Goal: Task Accomplishment & Management: Manage account settings

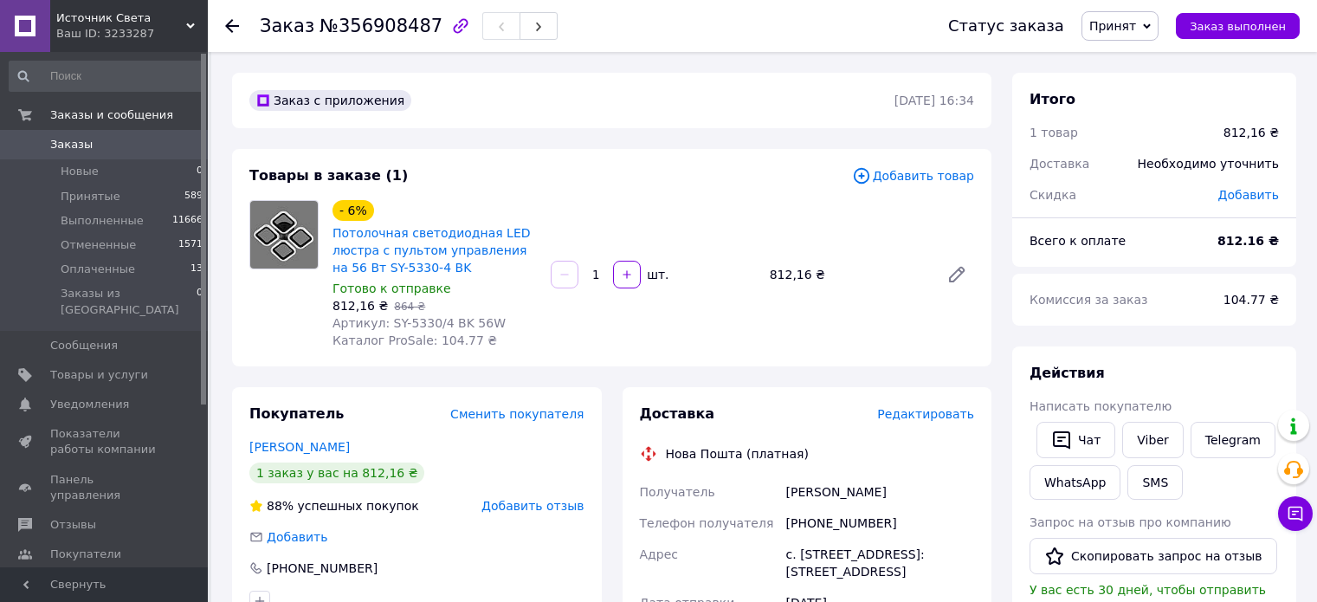
scroll to position [173, 0]
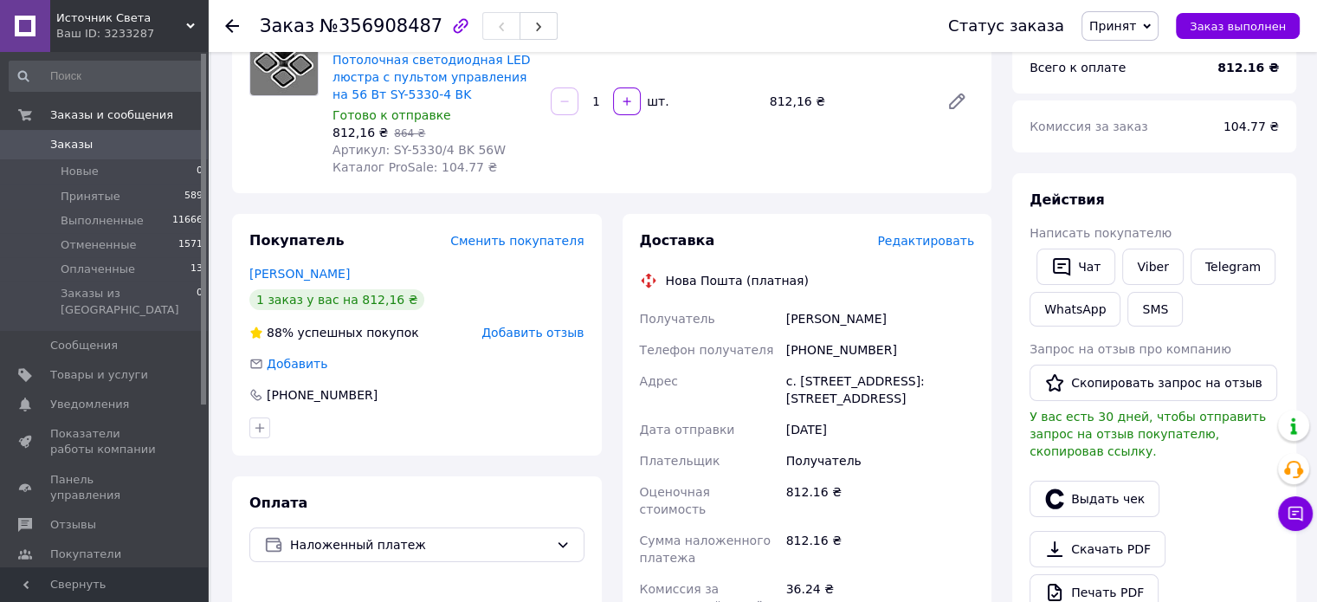
click at [229, 23] on icon at bounding box center [232, 26] width 14 height 14
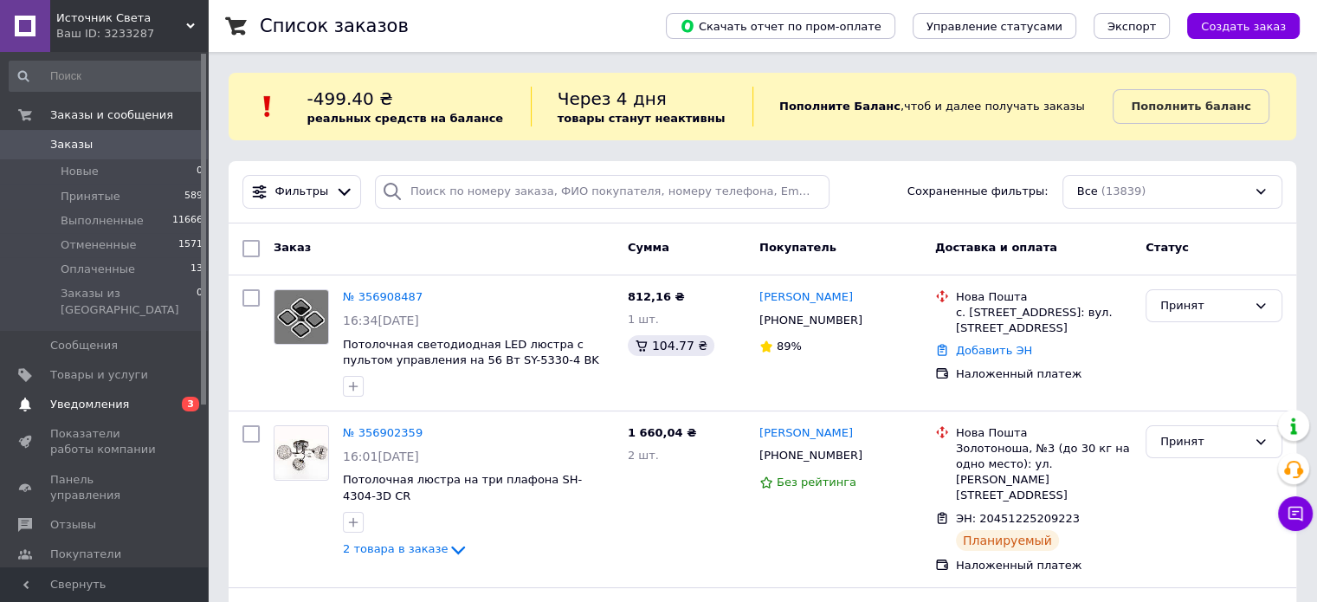
click at [92, 397] on span "Уведомления" at bounding box center [89, 405] width 79 height 16
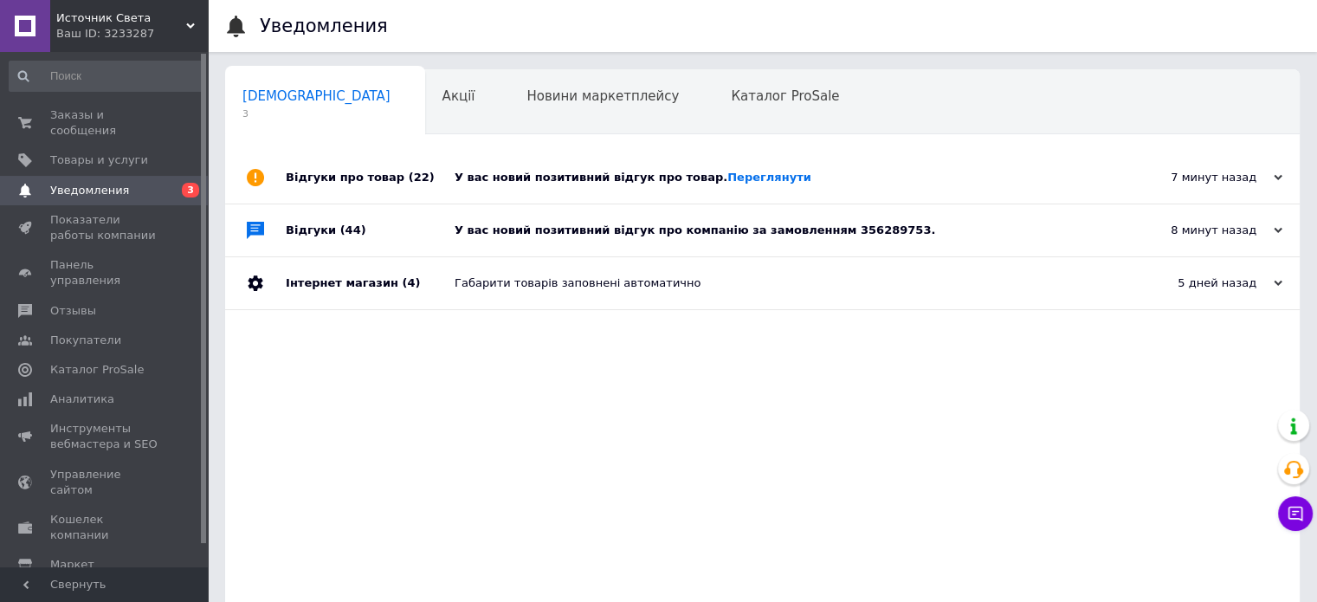
click at [741, 235] on div "У вас новий позитивний відгук про компанію за замовленням 356289753." at bounding box center [782, 231] width 655 height 16
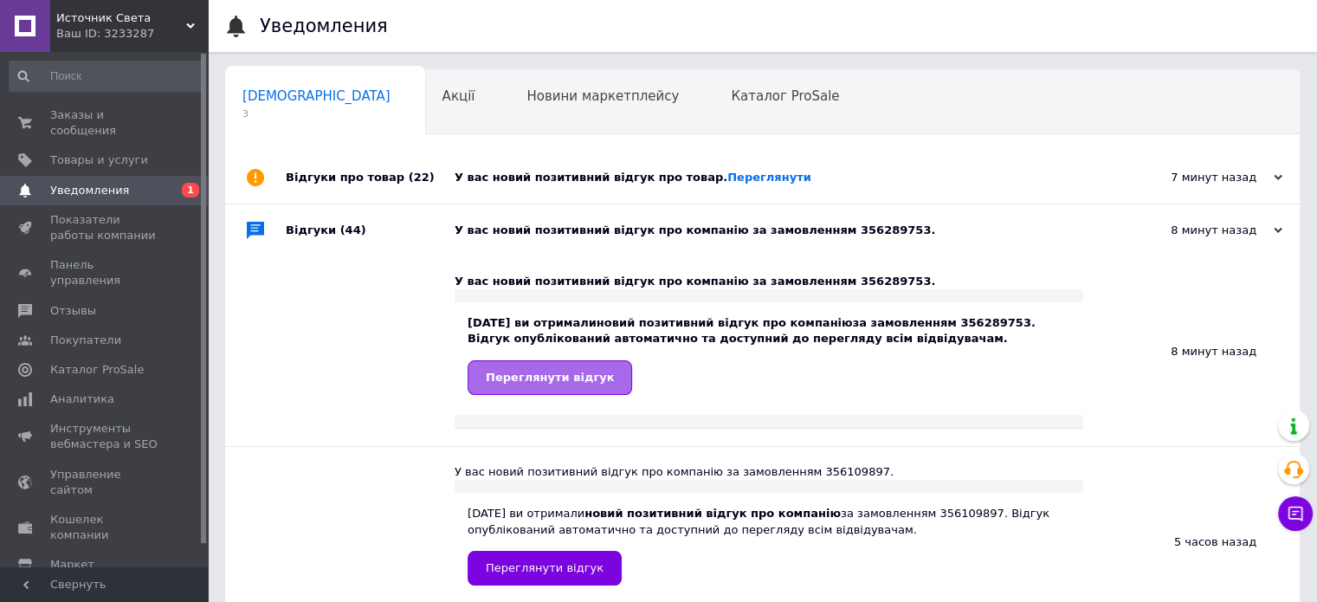
click at [498, 377] on span "Переглянути відгук" at bounding box center [550, 377] width 128 height 13
click at [739, 171] on link "Переглянути" at bounding box center [769, 177] width 84 height 13
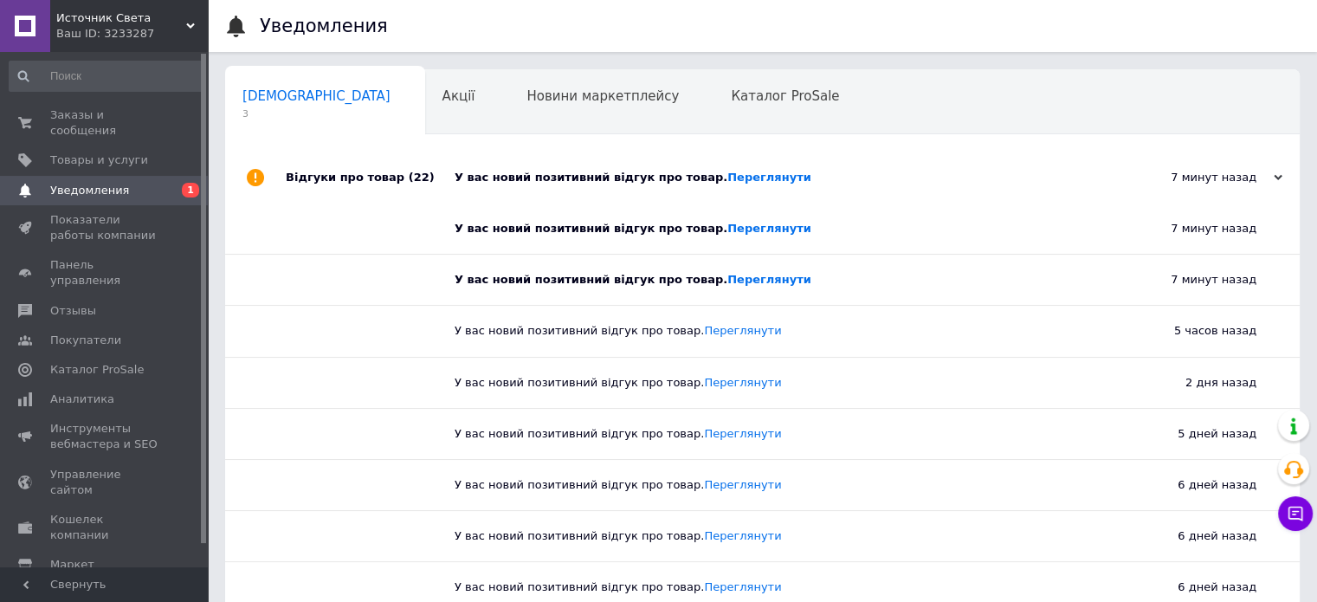
click at [143, 183] on span "Уведомления" at bounding box center [105, 191] width 110 height 16
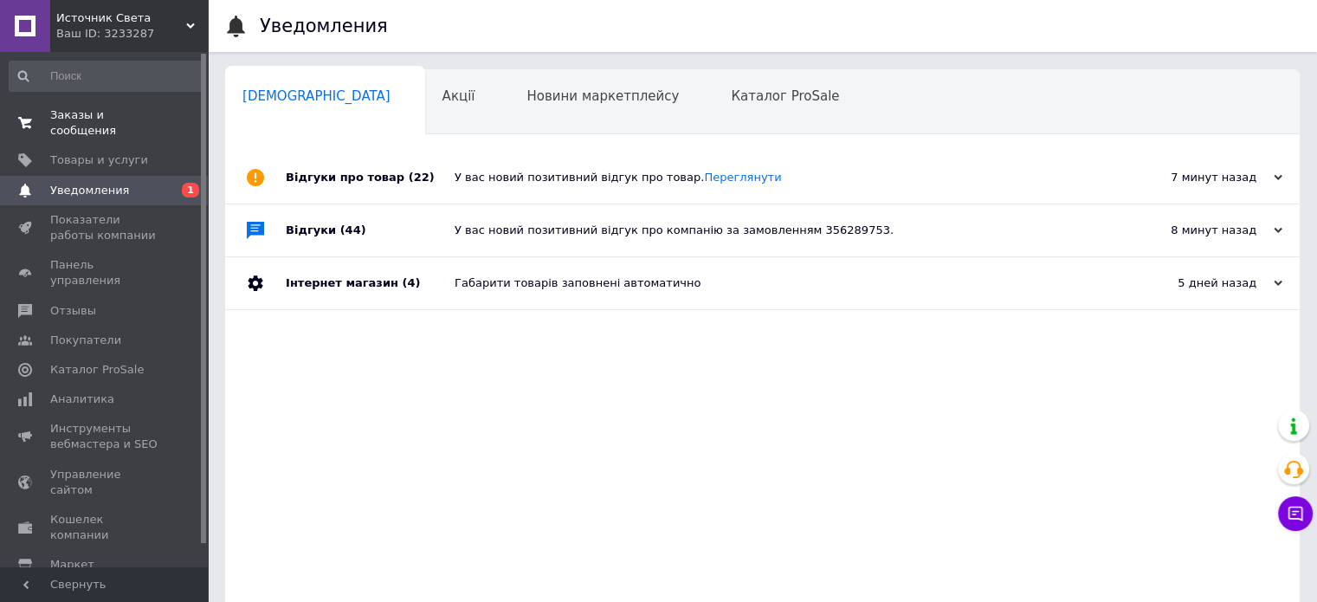
click at [132, 108] on span "Заказы и сообщения" at bounding box center [105, 122] width 110 height 31
